Goal: Information Seeking & Learning: Understand process/instructions

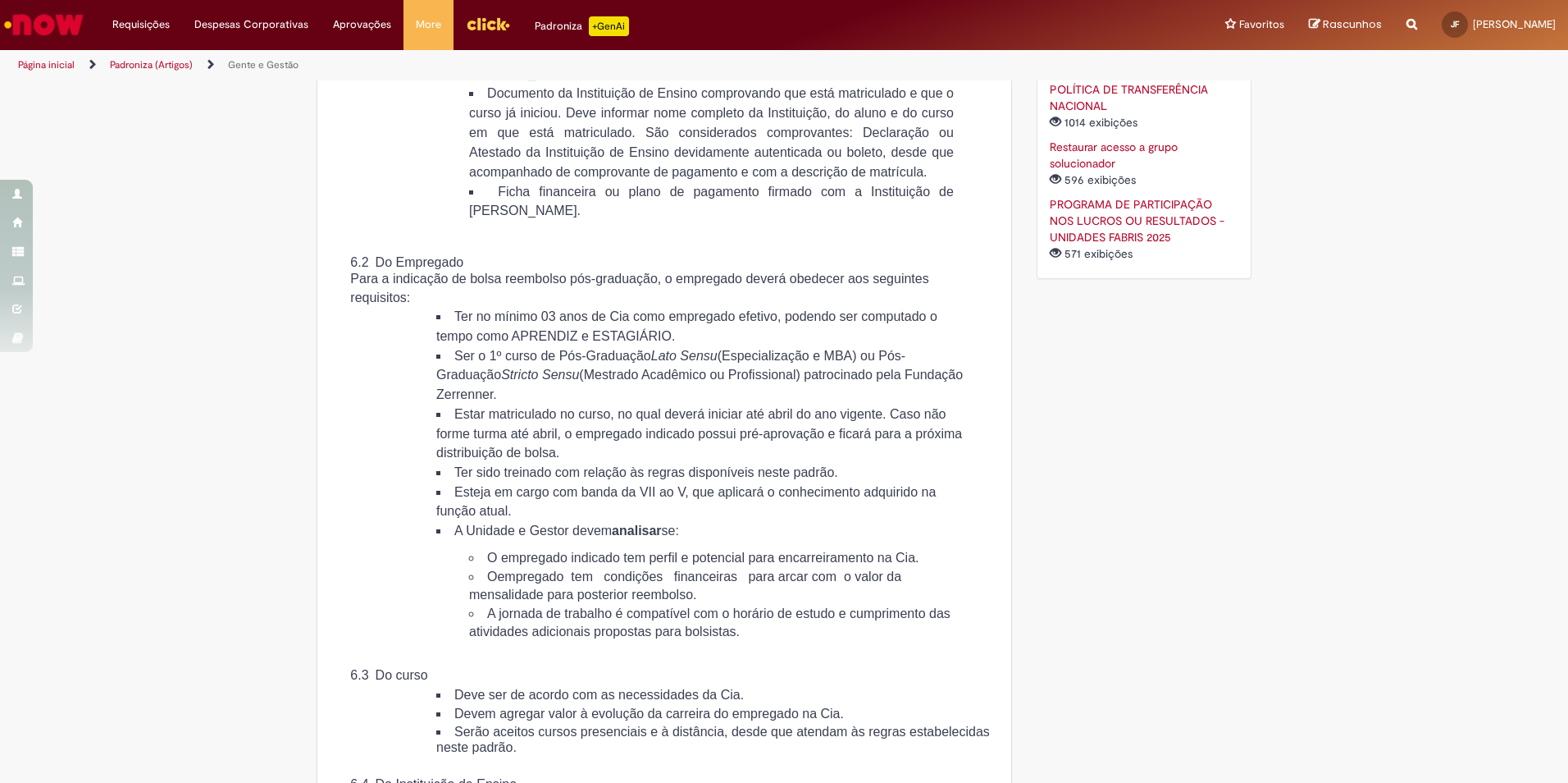
scroll to position [1477, 0]
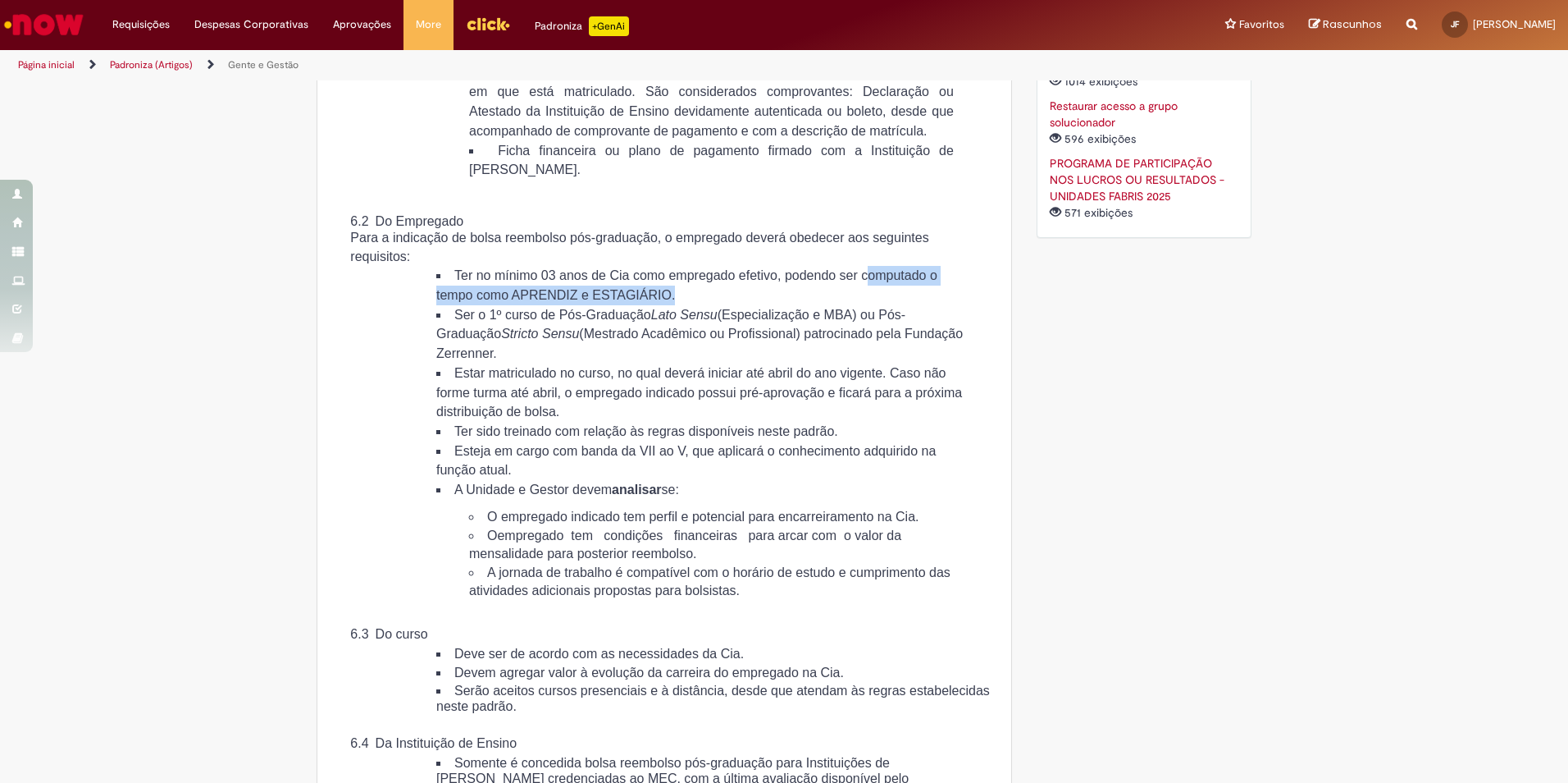
drag, startPoint x: 437, startPoint y: 373, endPoint x: 792, endPoint y: 380, distance: 355.1
click at [792, 304] on li "Ter no mínimo 03 anos de Cia como empregado efetivo, podendo ser computado o te…" at bounding box center [701, 285] width 530 height 38
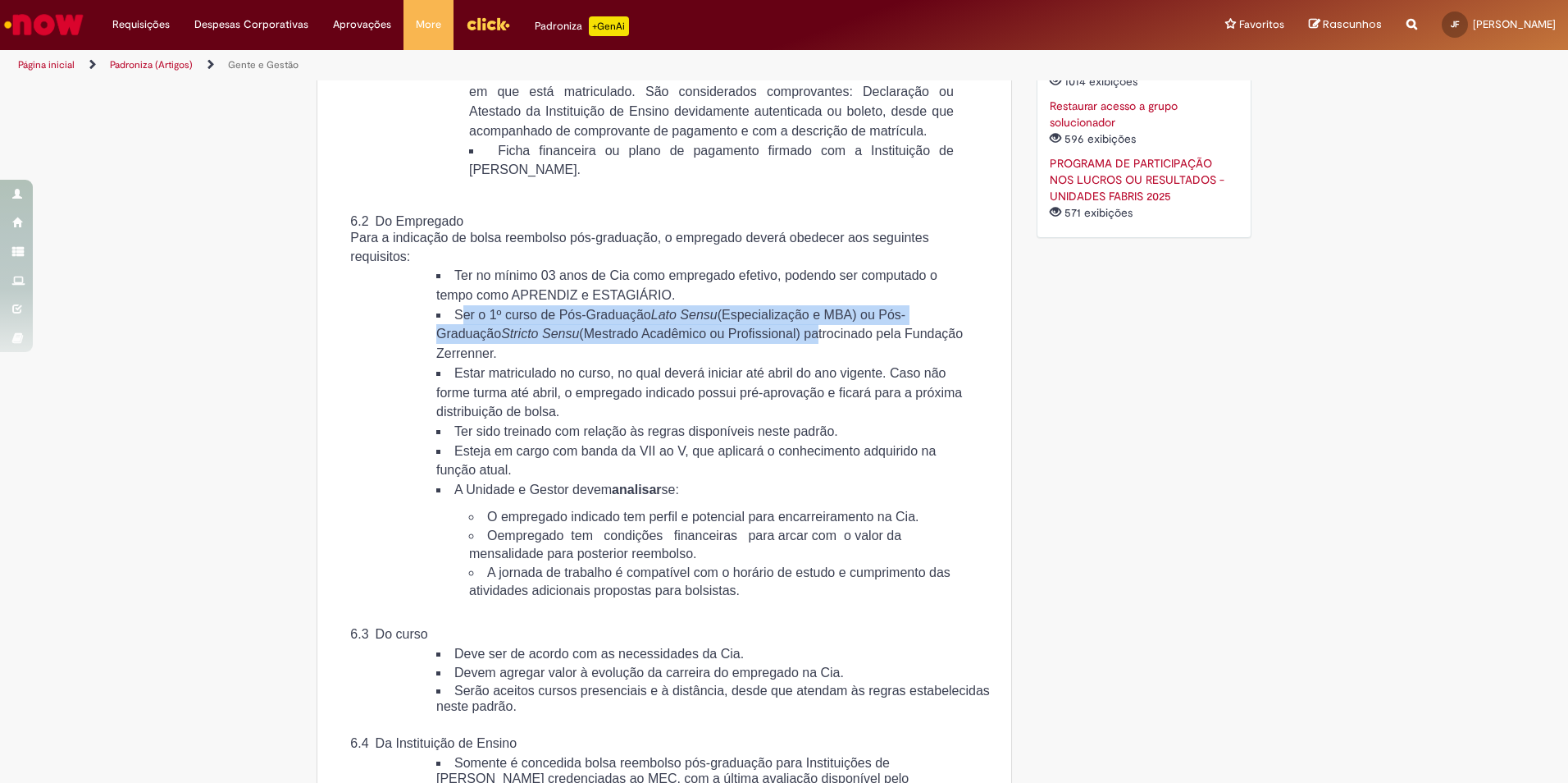
drag, startPoint x: 491, startPoint y: 392, endPoint x: 864, endPoint y: 419, distance: 374.0
click at [864, 361] on span "Ser o 1º curso de Pós-Graduação Lato Sensu (Especialização e MBA) ou Pós- Gradu…" at bounding box center [699, 334] width 526 height 53
click at [675, 321] on em "Lato Sensu" at bounding box center [683, 314] width 66 height 14
drag, startPoint x: 447, startPoint y: 393, endPoint x: 666, endPoint y: 424, distance: 221.2
click at [666, 363] on li "Ser o 1º curso de Pós-Graduação Lato Sensu (Especialização e MBA) ou Pós- Gradu…" at bounding box center [701, 334] width 530 height 58
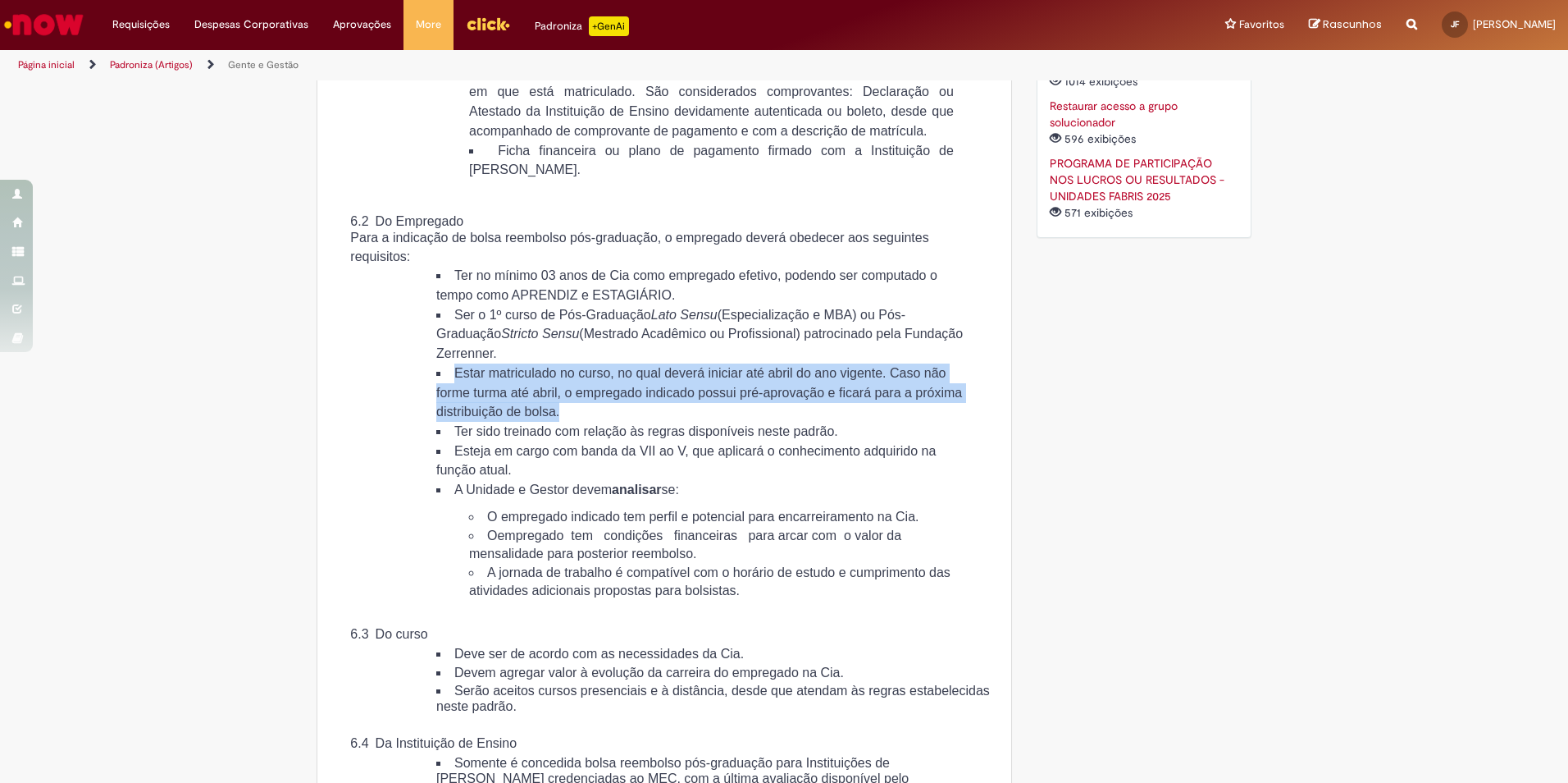
drag, startPoint x: 453, startPoint y: 448, endPoint x: 721, endPoint y: 493, distance: 271.8
click at [721, 422] on li "Estar matriculado no curso, no qual deverá iniciar até abril do ano vigente. Ca…" at bounding box center [701, 392] width 530 height 58
drag, startPoint x: 721, startPoint y: 493, endPoint x: 712, endPoint y: 497, distance: 9.8
click at [712, 419] on span "Estar matriculado no curso, no qual deverá iniciar até abril do ano vigente. Ca…" at bounding box center [699, 392] width 526 height 53
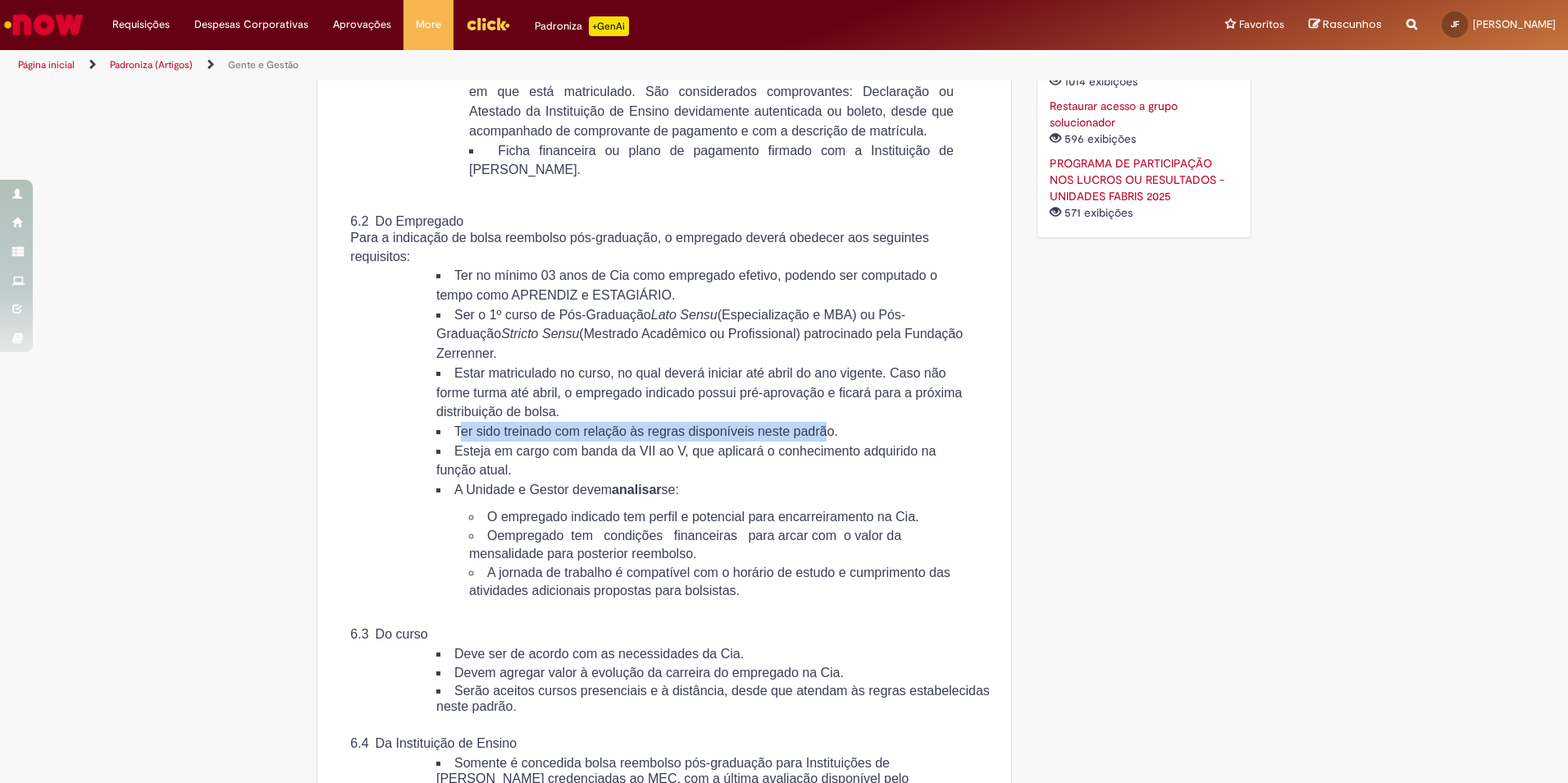
drag, startPoint x: 462, startPoint y: 503, endPoint x: 869, endPoint y: 502, distance: 407.0
click at [838, 438] on span "Ter sido treinado com relação às regras disponíveis neste padrão." at bounding box center [646, 431] width 384 height 14
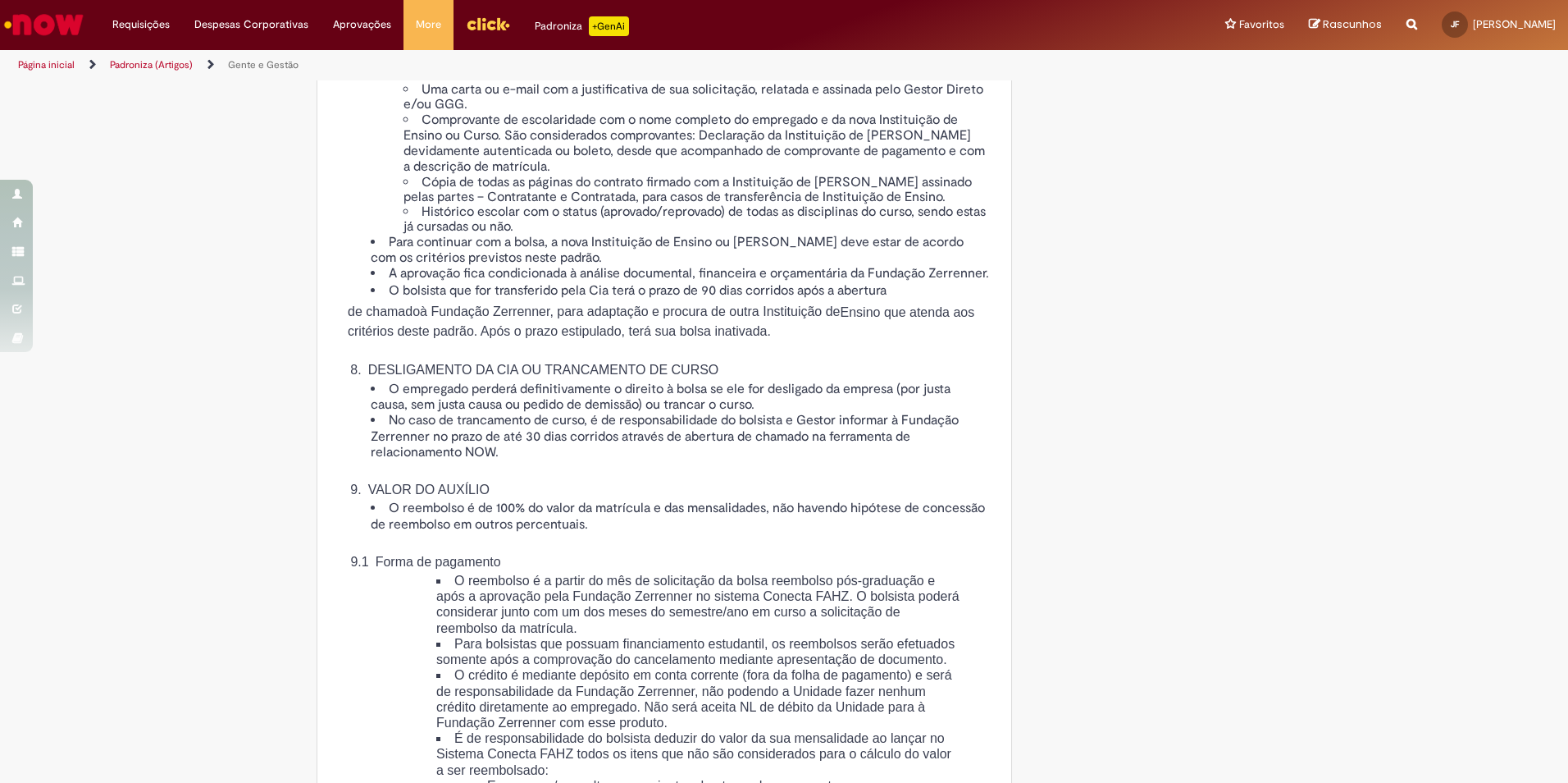
scroll to position [2543, 0]
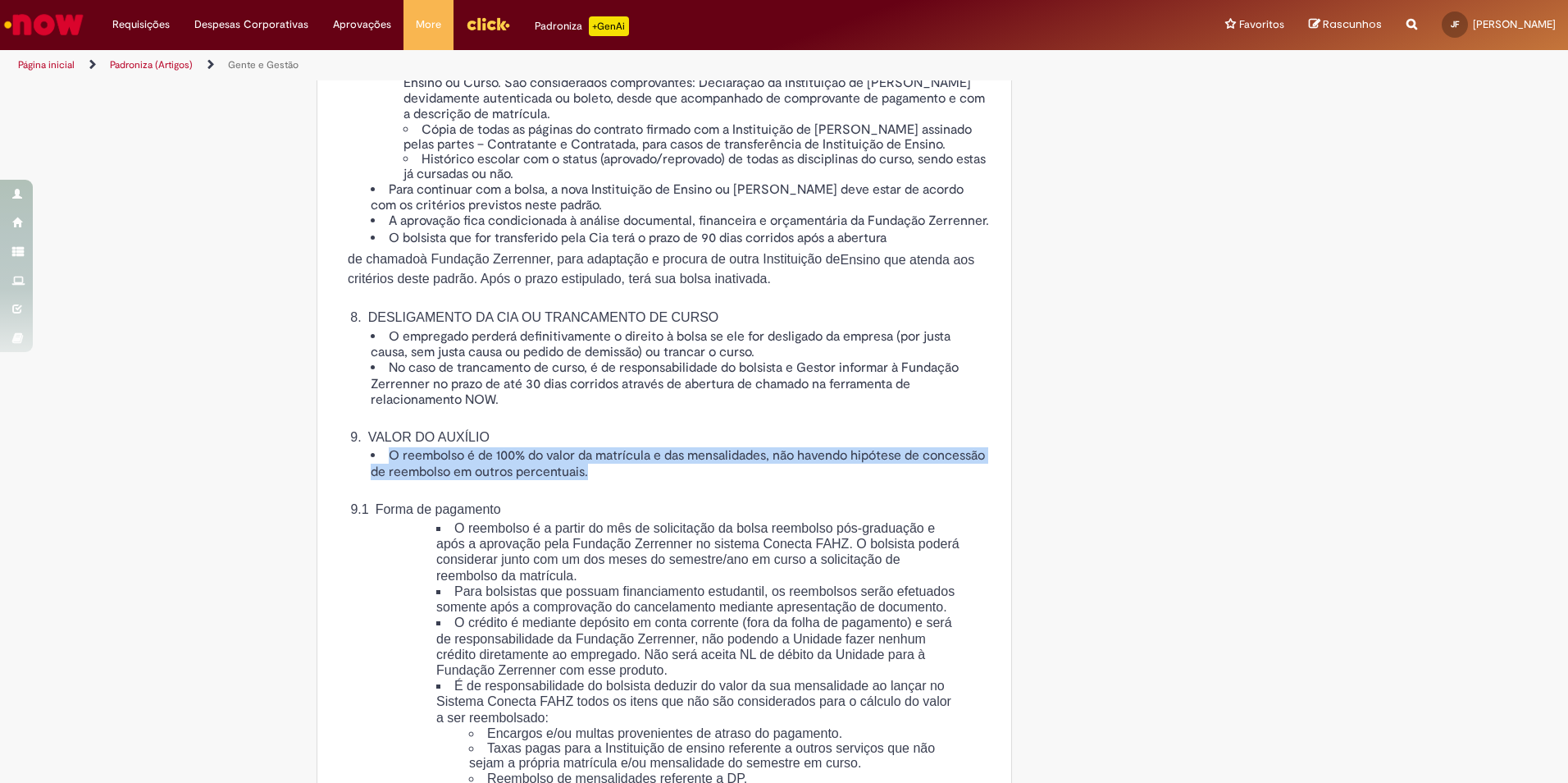
drag, startPoint x: 382, startPoint y: 591, endPoint x: 680, endPoint y: 609, distance: 298.5
click at [680, 479] on li "O reembolso é de 100% do valor da matrícula e das mensalidades, não havendo hip…" at bounding box center [680, 463] width 620 height 31
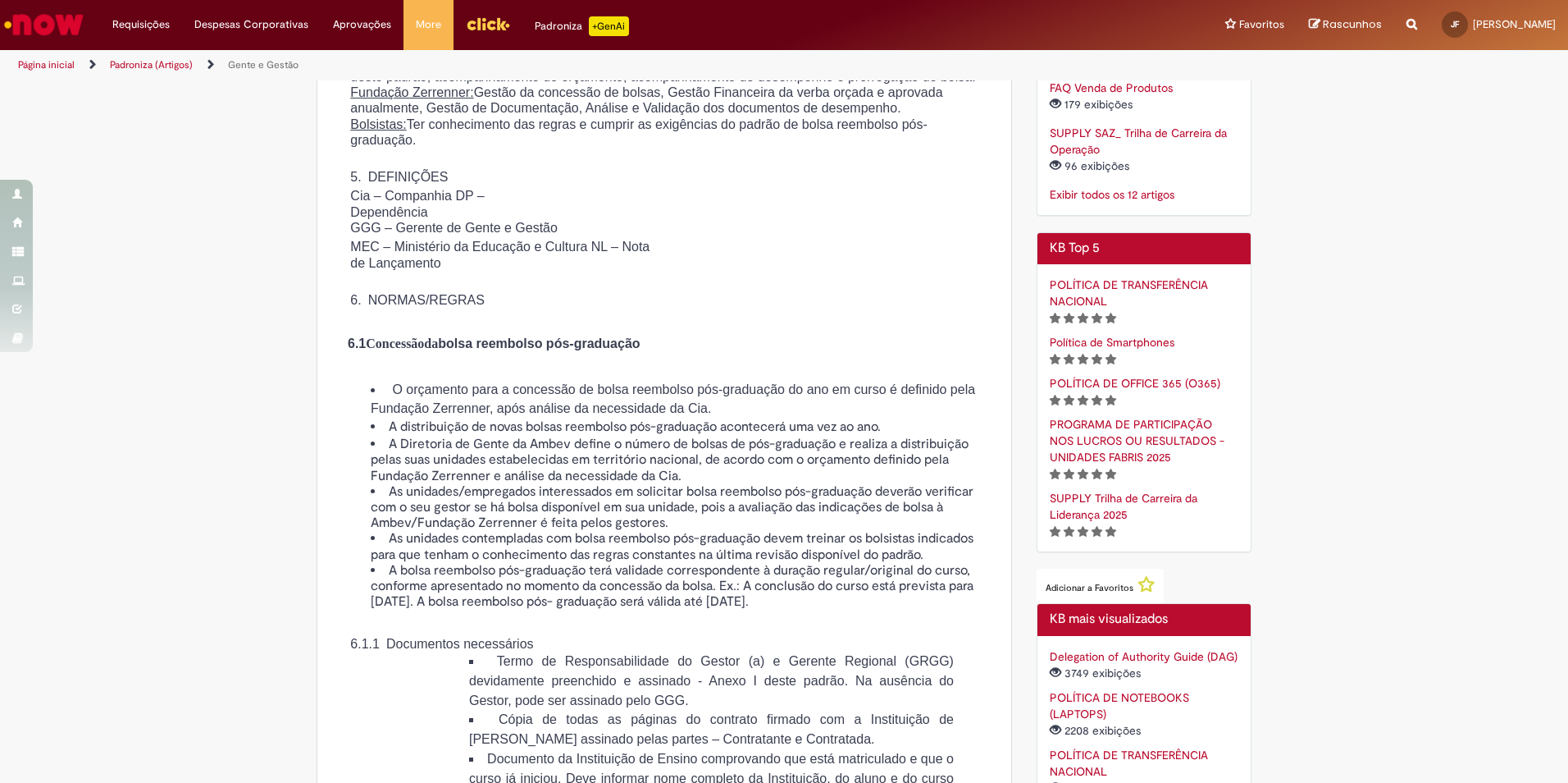
scroll to position [512, 0]
